Goal: Transaction & Acquisition: Purchase product/service

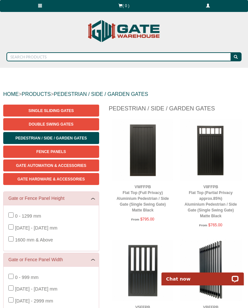
click at [78, 139] on span "Pedestrian / Side / Garden Gates" at bounding box center [50, 138] width 71 height 5
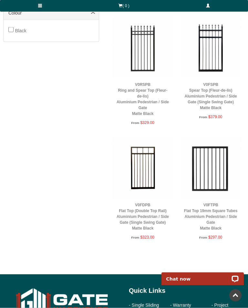
scroll to position [464, 0]
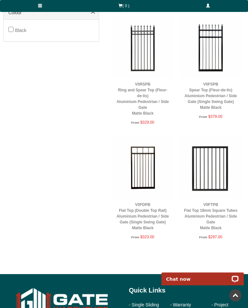
click at [214, 164] on img at bounding box center [211, 168] width 62 height 62
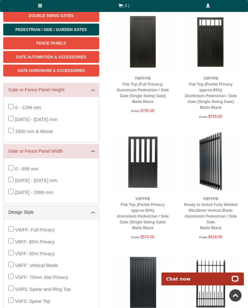
scroll to position [103, 0]
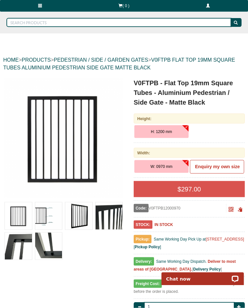
scroll to position [35, 0]
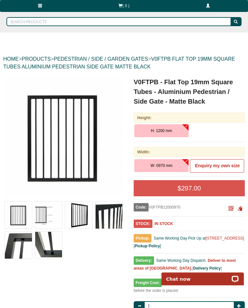
click at [175, 167] on button "W: 0970 mm" at bounding box center [161, 165] width 54 height 13
click at [221, 164] on b "Enquiry my own size" at bounding box center [217, 165] width 45 height 5
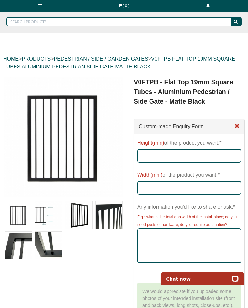
click at [235, 127] on span at bounding box center [236, 126] width 5 height 5
